Goal: Task Accomplishment & Management: Use online tool/utility

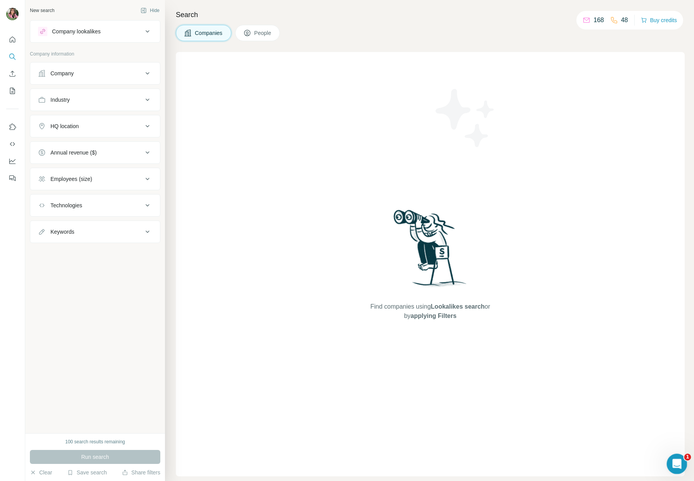
click at [685, 464] on div "Open Intercom Messenger" at bounding box center [676, 463] width 26 height 26
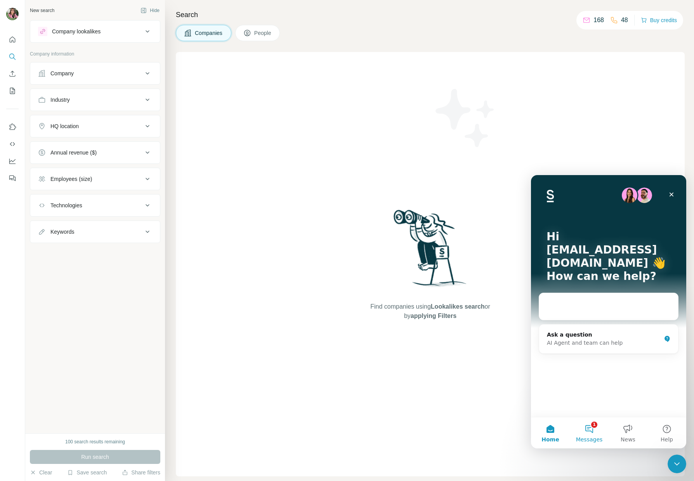
click at [587, 431] on button "1 Messages" at bounding box center [588, 432] width 39 height 31
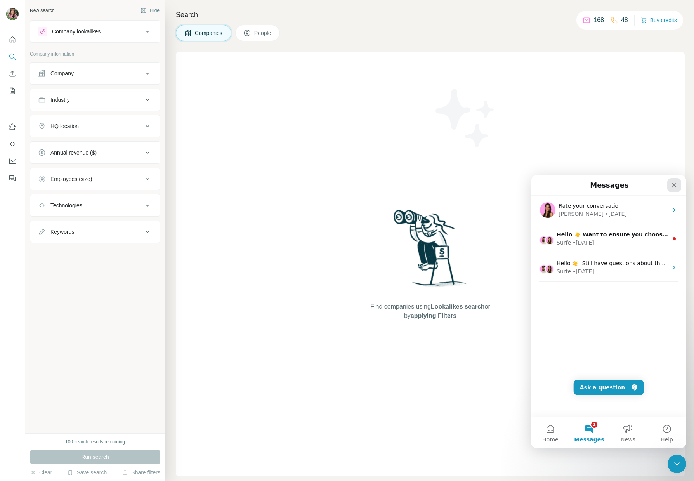
click at [673, 187] on icon "Close" at bounding box center [674, 185] width 6 height 6
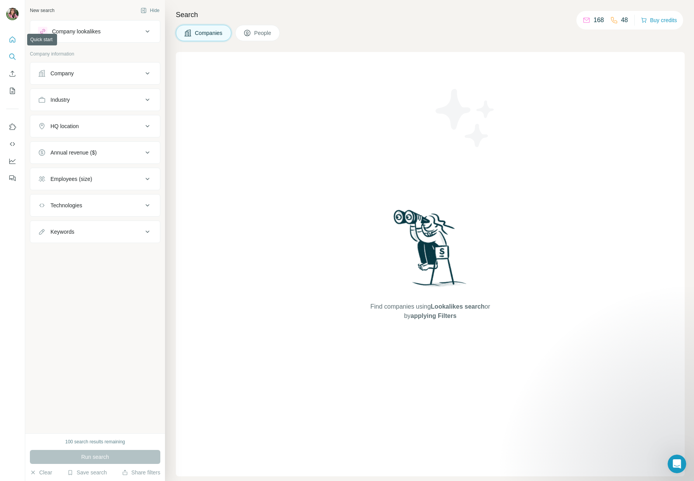
click at [12, 38] on icon "Quick start" at bounding box center [13, 40] width 8 height 8
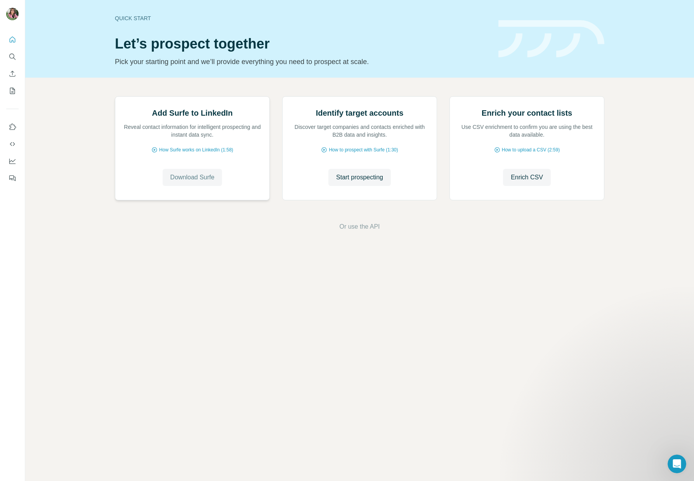
click at [204, 182] on span "Download Surfe" at bounding box center [192, 177] width 44 height 9
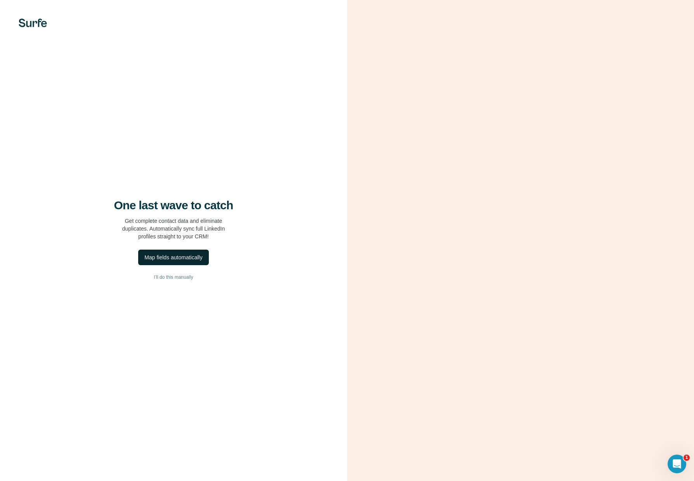
click at [192, 260] on div "Map fields automatically" at bounding box center [173, 257] width 58 height 8
